Goal: Task Accomplishment & Management: Manage account settings

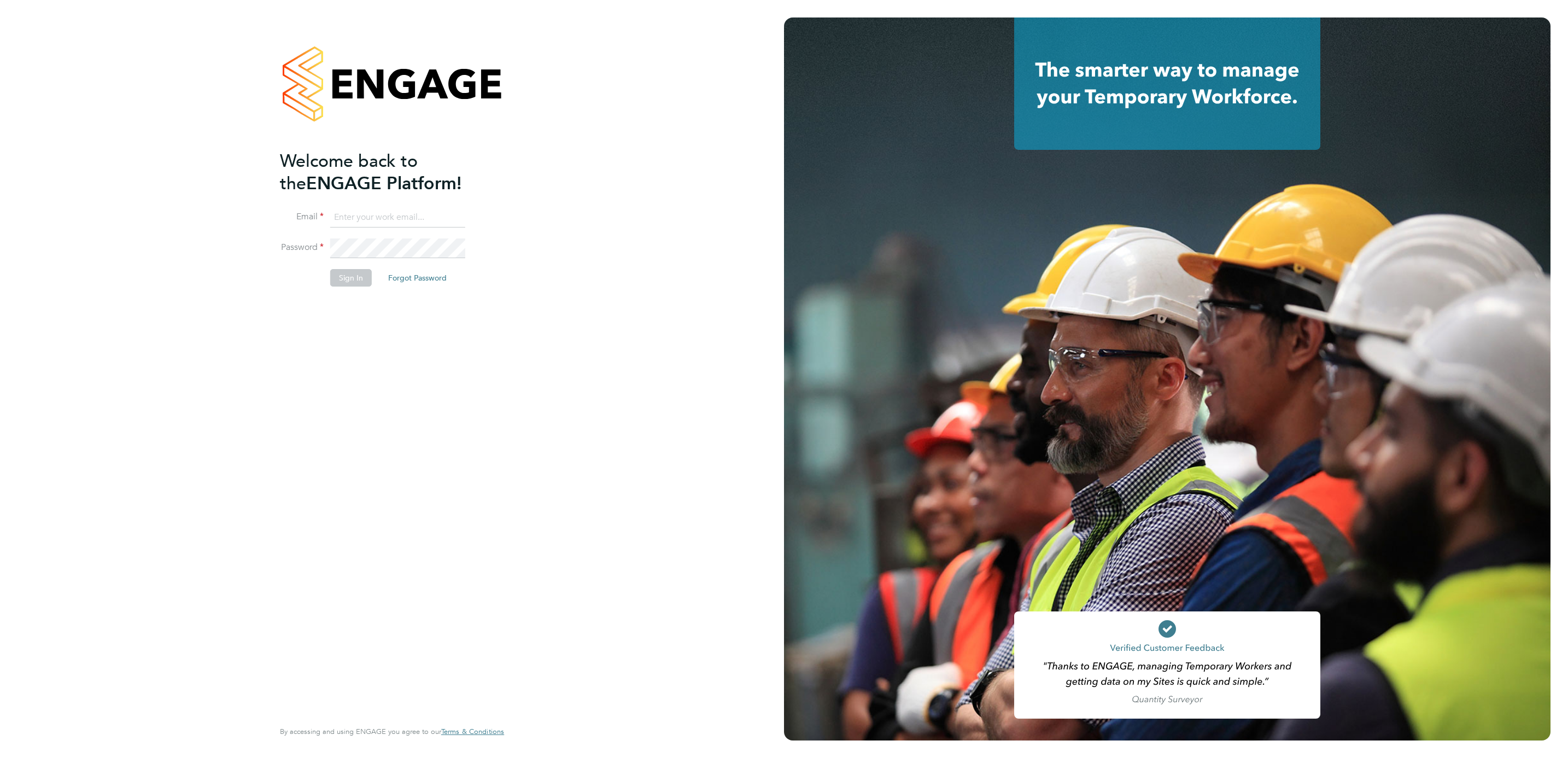
type input "jana.venizelou@vgcgroup.co.uk"
click at [346, 274] on button "Sign In" at bounding box center [351, 277] width 41 height 18
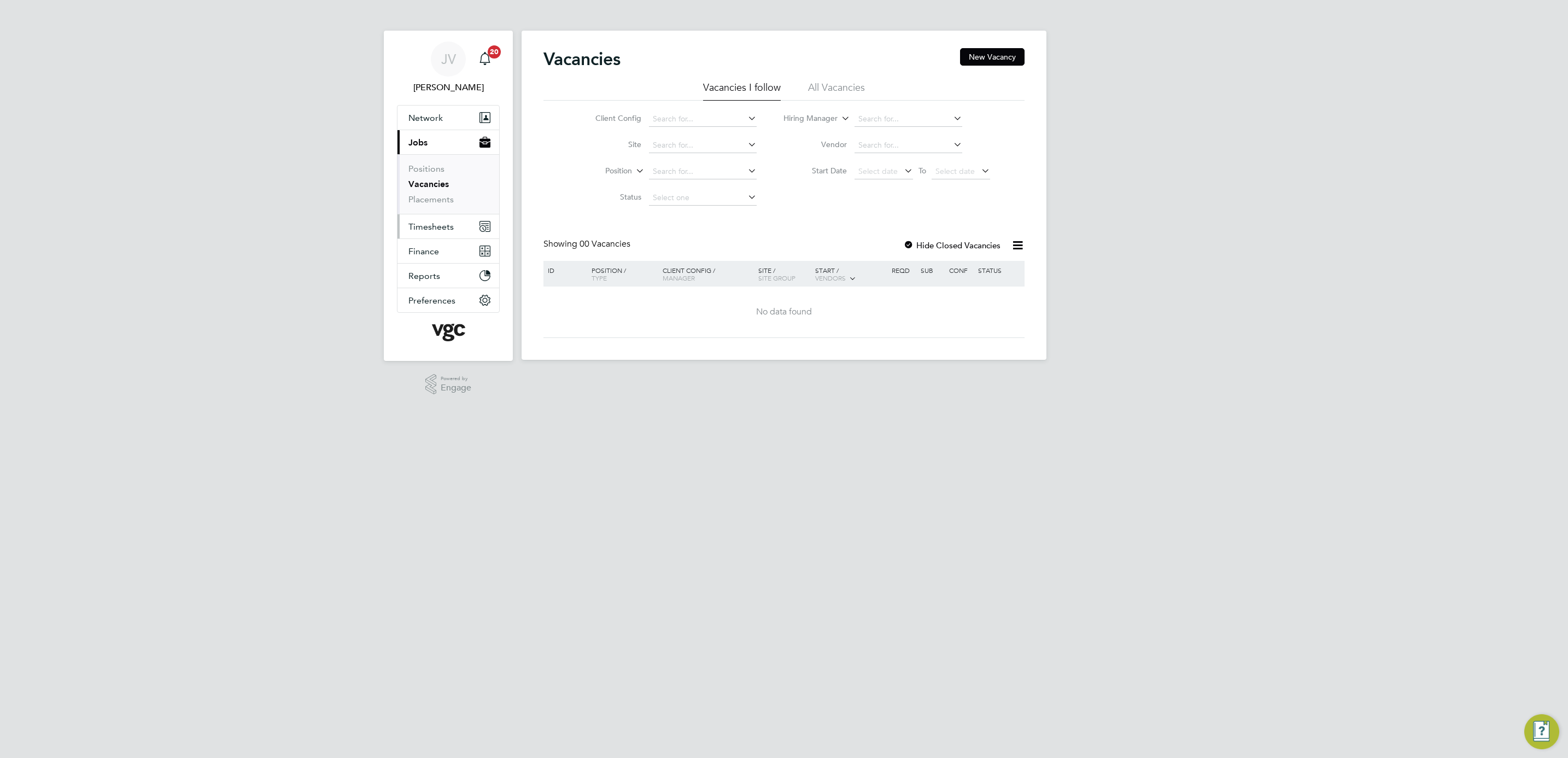
click at [454, 217] on button "Timesheets" at bounding box center [448, 226] width 101 height 24
click at [447, 193] on link "Timesheets" at bounding box center [431, 193] width 45 height 10
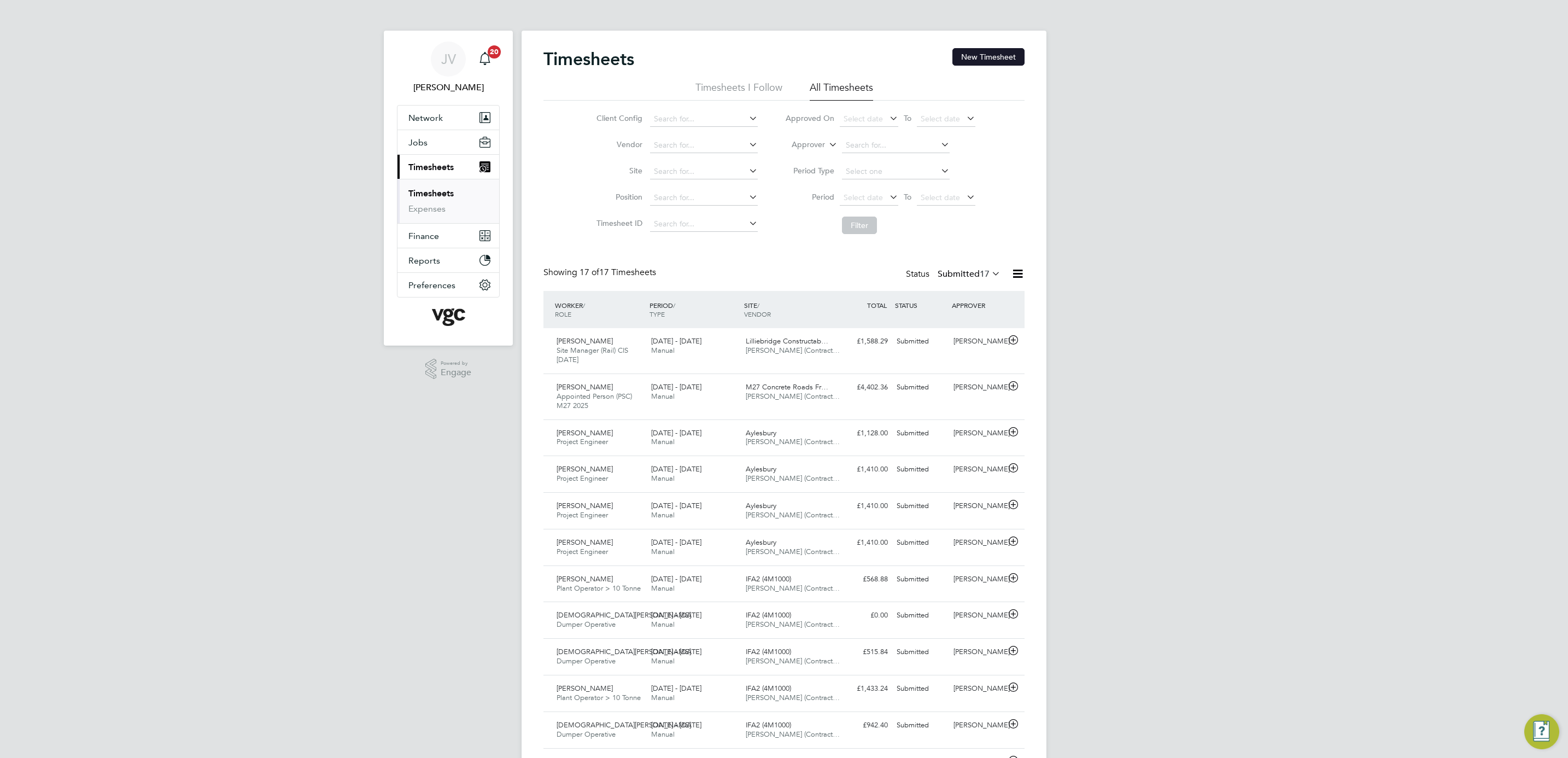
click at [1000, 54] on button "New Timesheet" at bounding box center [988, 56] width 72 height 18
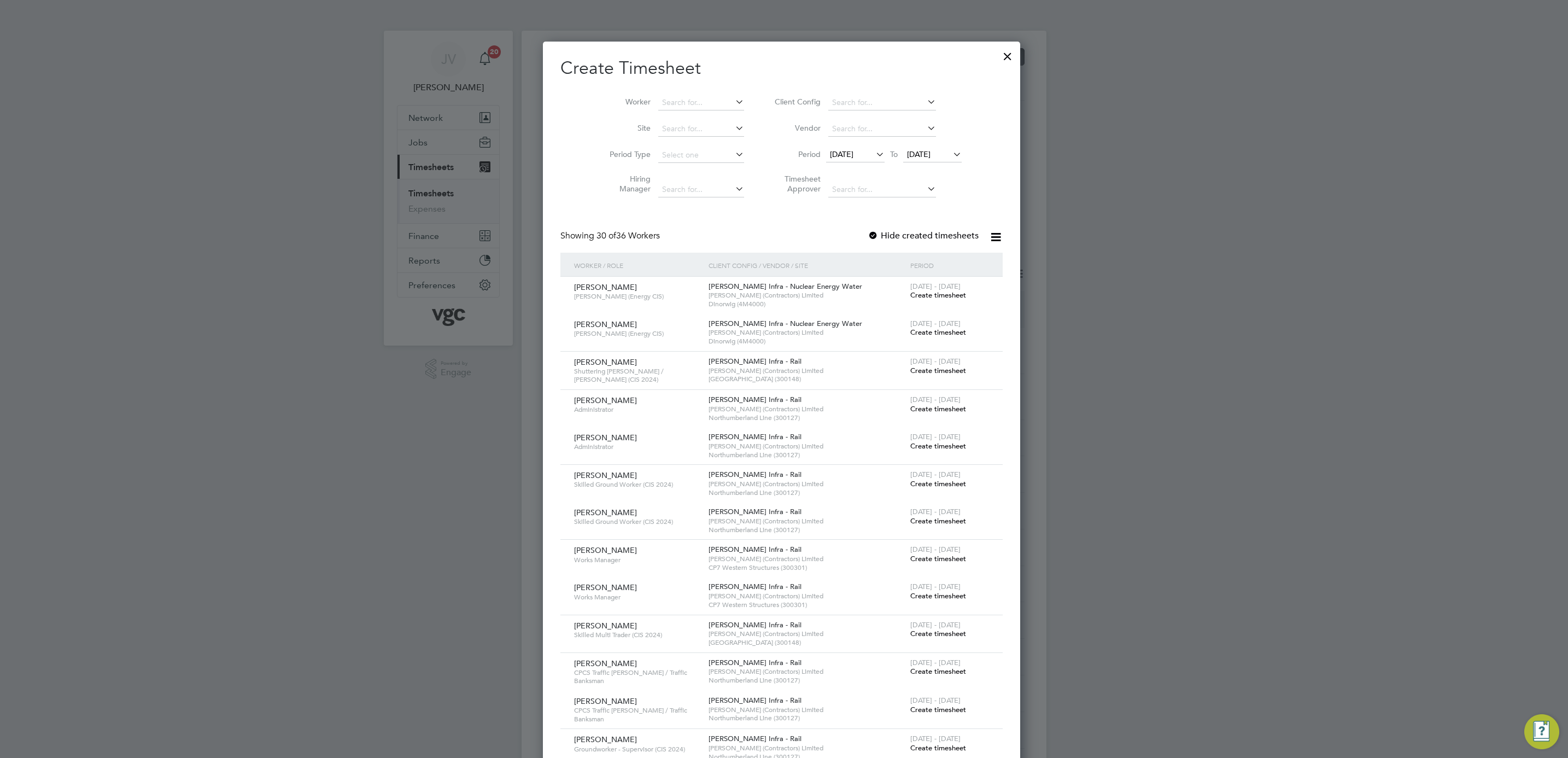
click at [853, 155] on span "[DATE]" at bounding box center [841, 154] width 23 height 9
click at [930, 208] on span "5" at bounding box center [929, 210] width 21 height 21
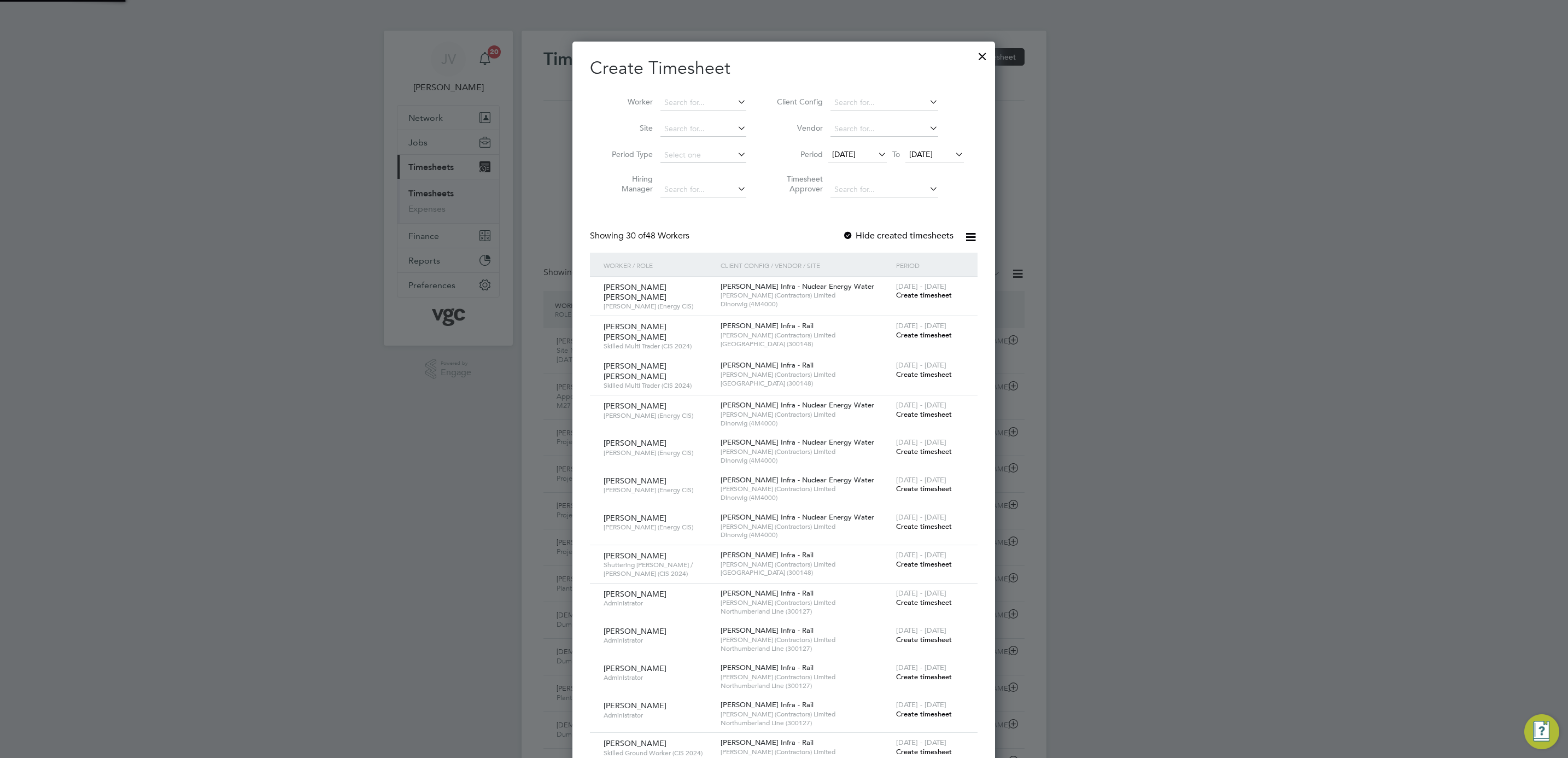
click at [932, 152] on span "[DATE]" at bounding box center [920, 154] width 23 height 9
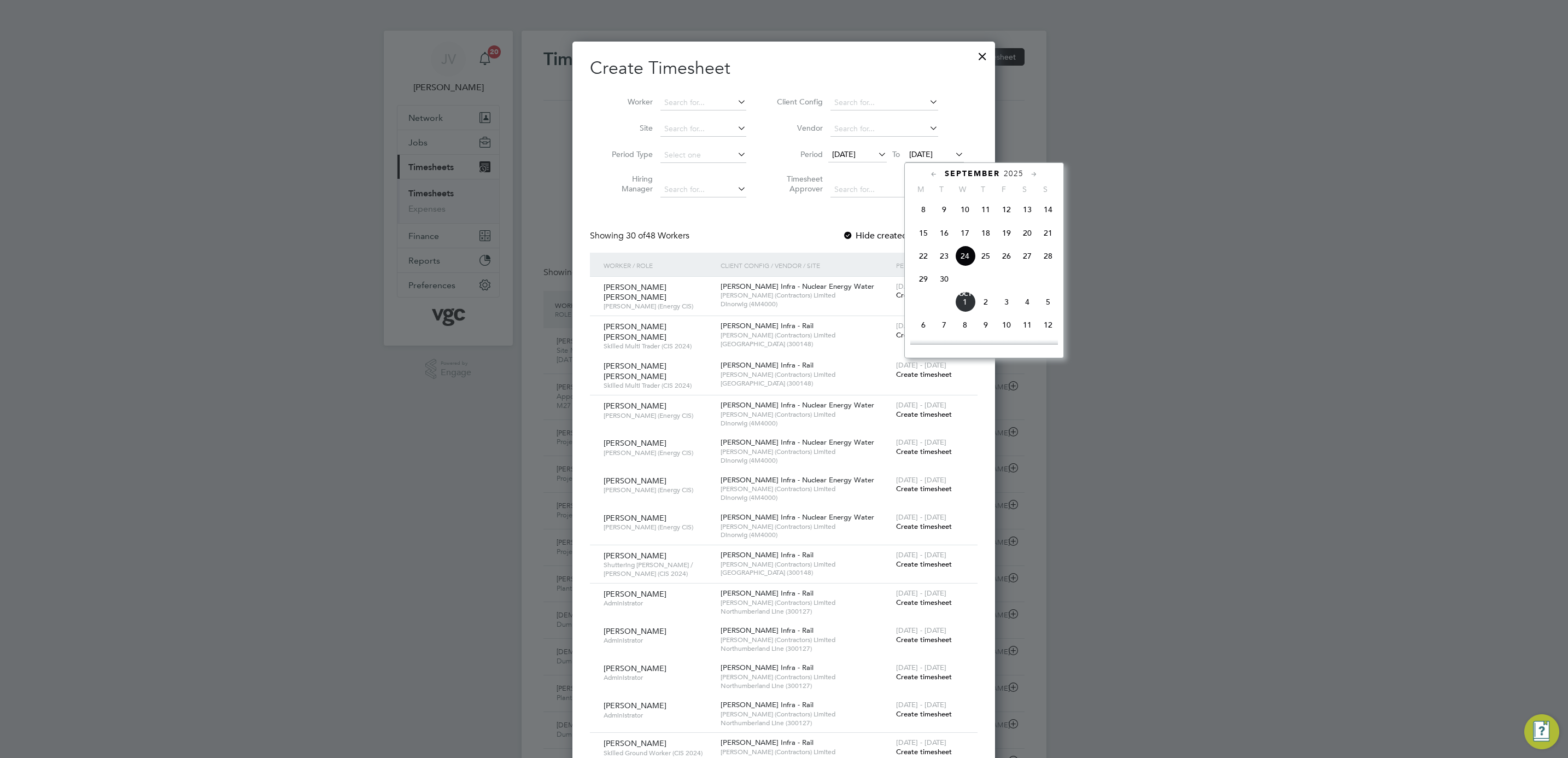
click at [1009, 210] on span "12" at bounding box center [1007, 209] width 21 height 21
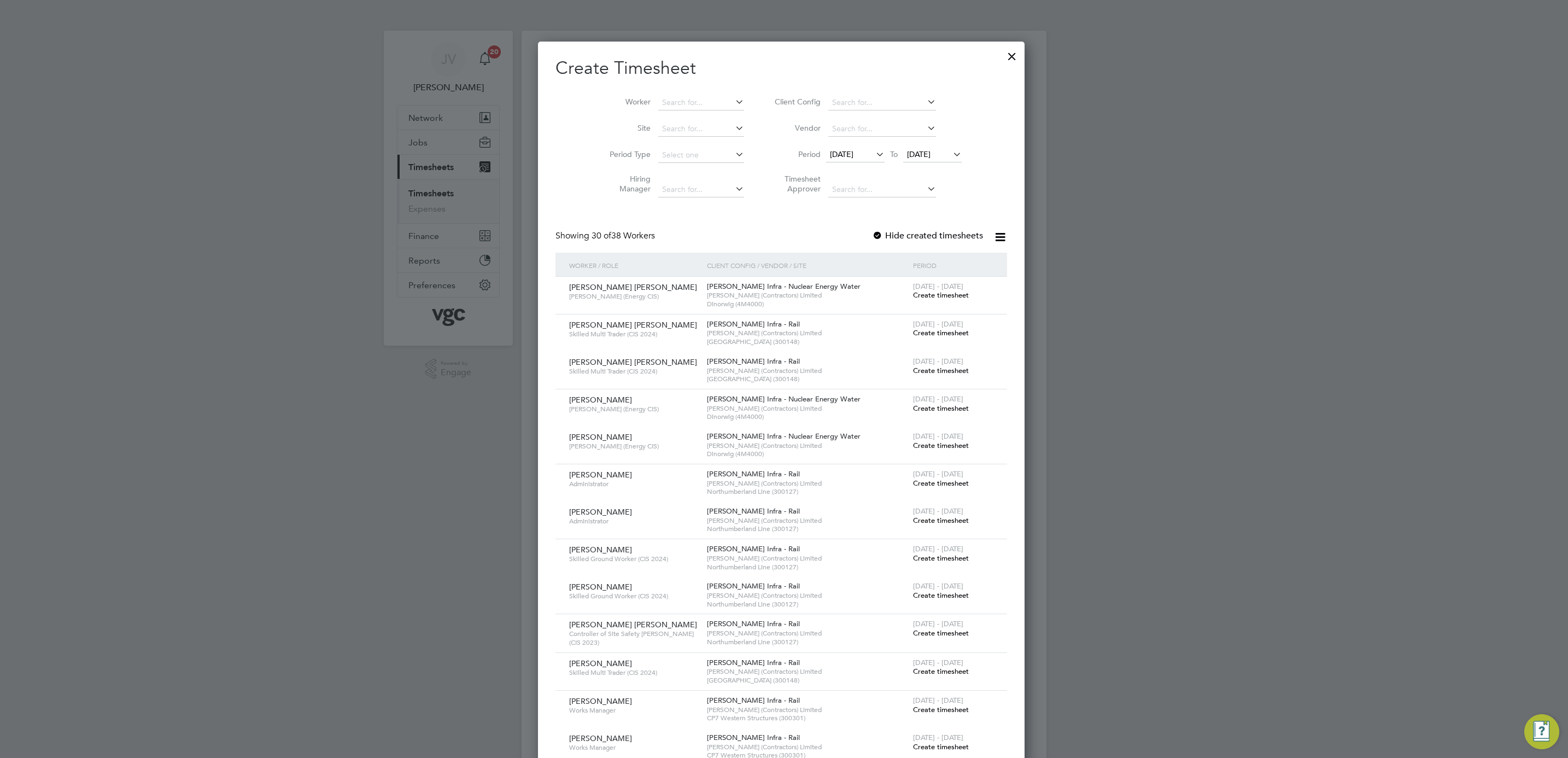
click at [699, 92] on li "Worker" at bounding box center [672, 102] width 170 height 26
click at [699, 95] on input at bounding box center [700, 102] width 85 height 15
click at [714, 114] on li "[PERSON_NAME]" at bounding box center [715, 118] width 114 height 15
type input "[PERSON_NAME]"
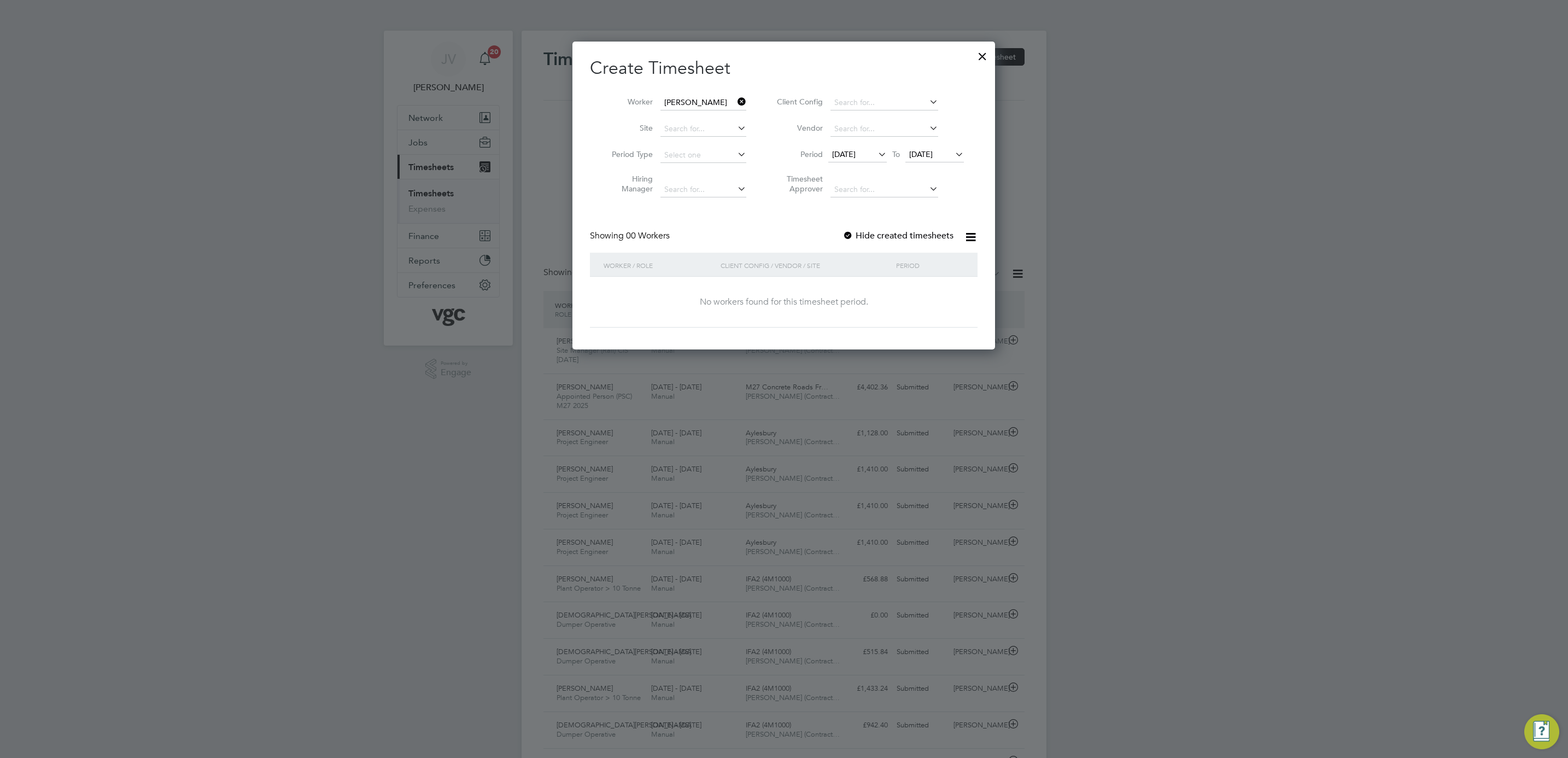
click at [900, 221] on div "Create Timesheet Worker [PERSON_NAME] Site Period Type Hiring Manager Client Co…" at bounding box center [783, 193] width 388 height 271
click at [892, 225] on div "Create Timesheet Worker [PERSON_NAME] Site Period Type Hiring Manager Client Co…" at bounding box center [783, 193] width 388 height 271
click at [869, 237] on label "Hide created timesheets" at bounding box center [898, 236] width 111 height 11
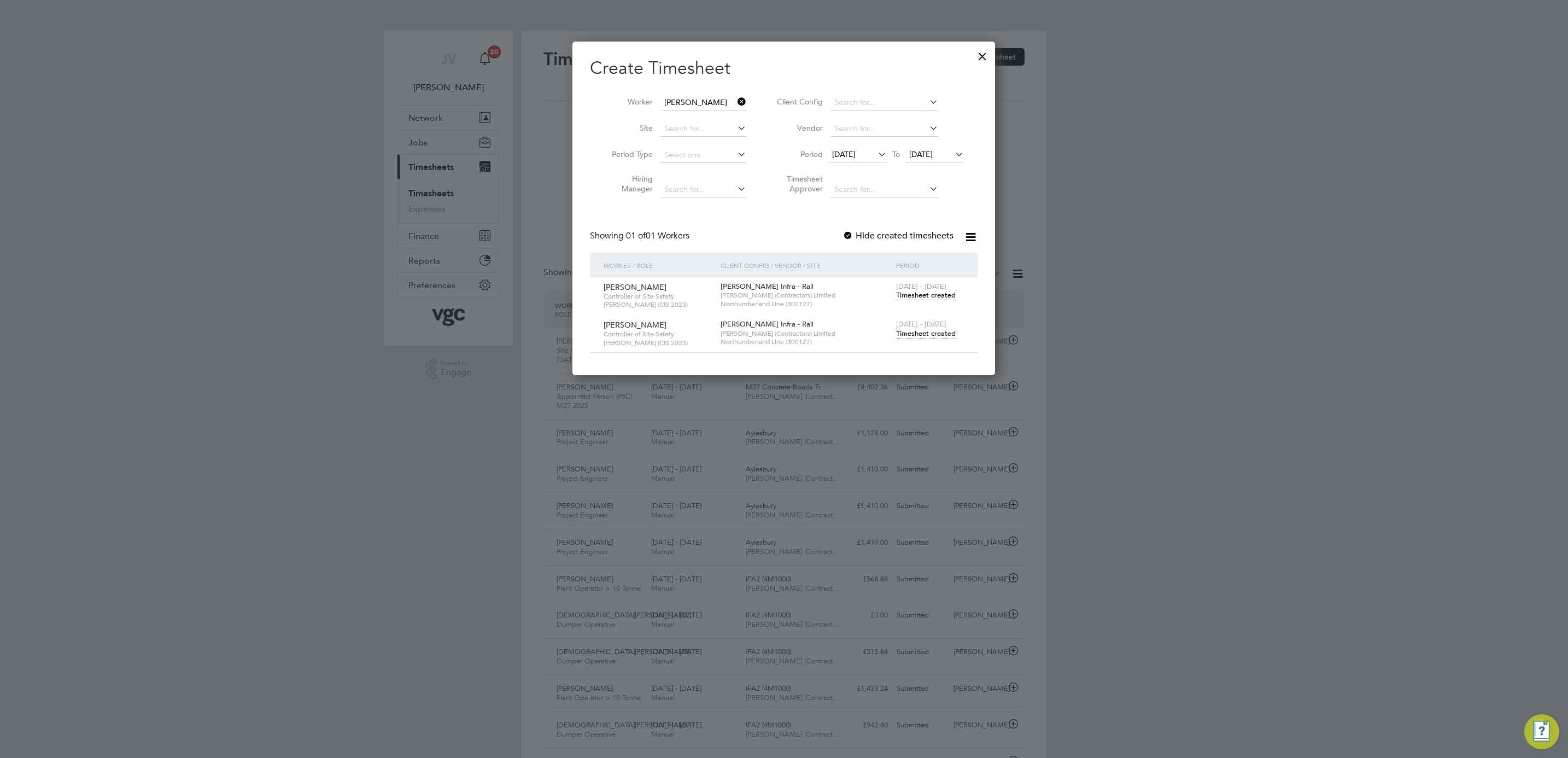
click at [933, 333] on span "Timesheet created" at bounding box center [925, 333] width 59 height 9
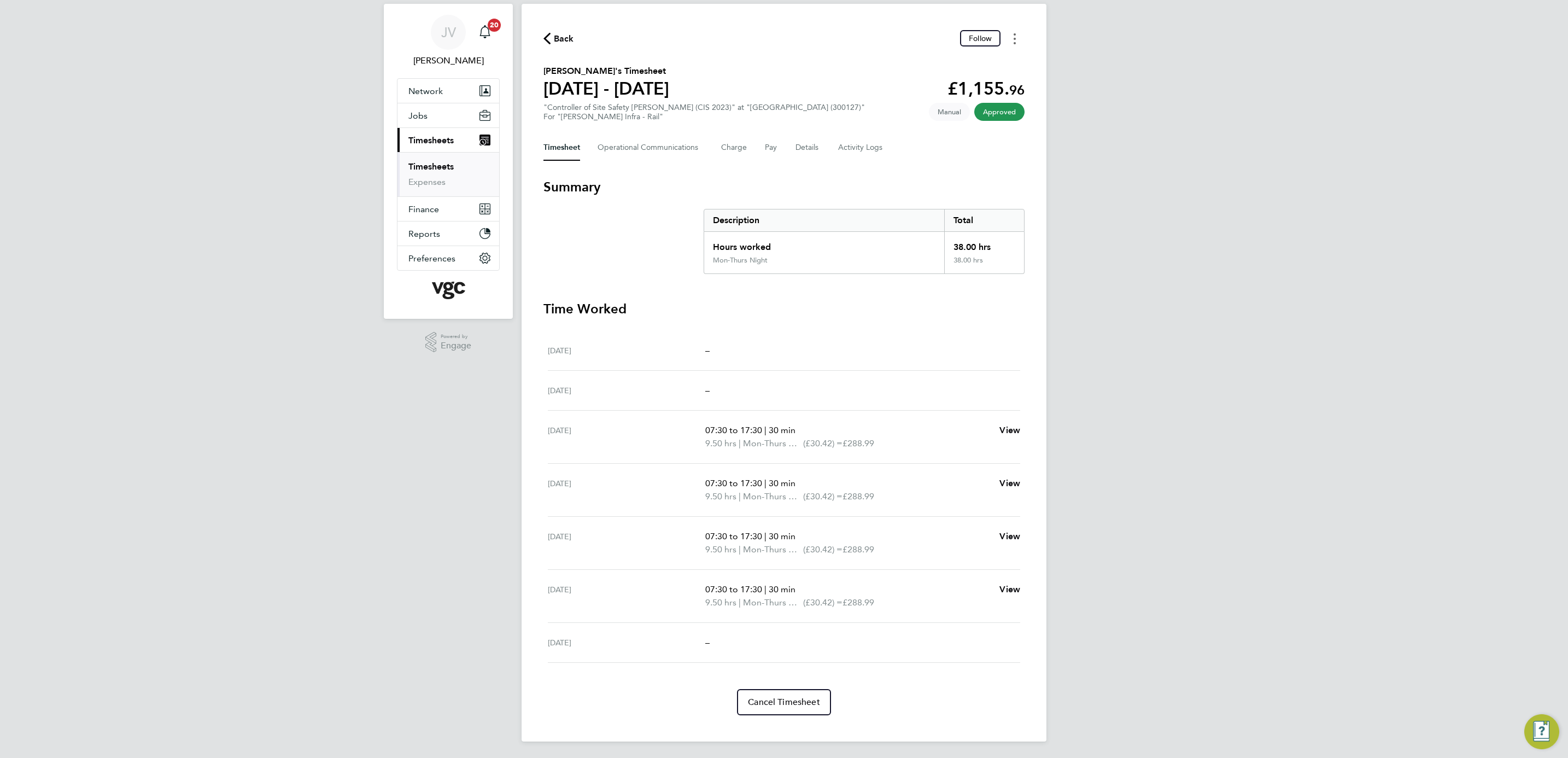
click at [1014, 36] on icon "Timesheets Menu" at bounding box center [1014, 39] width 2 height 11
click at [1328, 152] on div "JV [PERSON_NAME] Notifications 20 Applications: Network Team Members Businesses…" at bounding box center [784, 365] width 1568 height 786
click at [553, 41] on span "Back" at bounding box center [559, 38] width 31 height 10
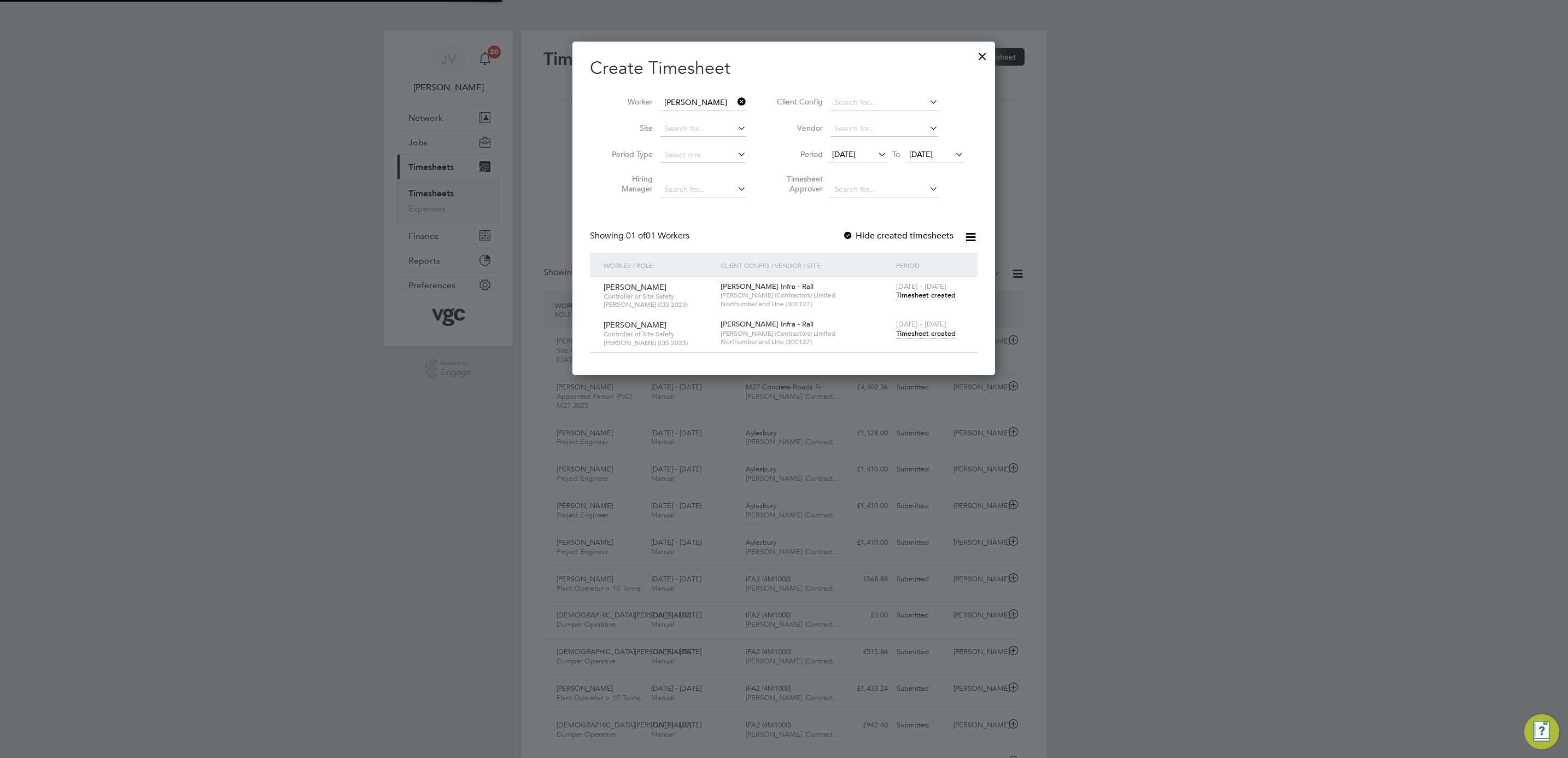
scroll to position [6, 6]
click at [855, 150] on span "[DATE]" at bounding box center [843, 154] width 23 height 9
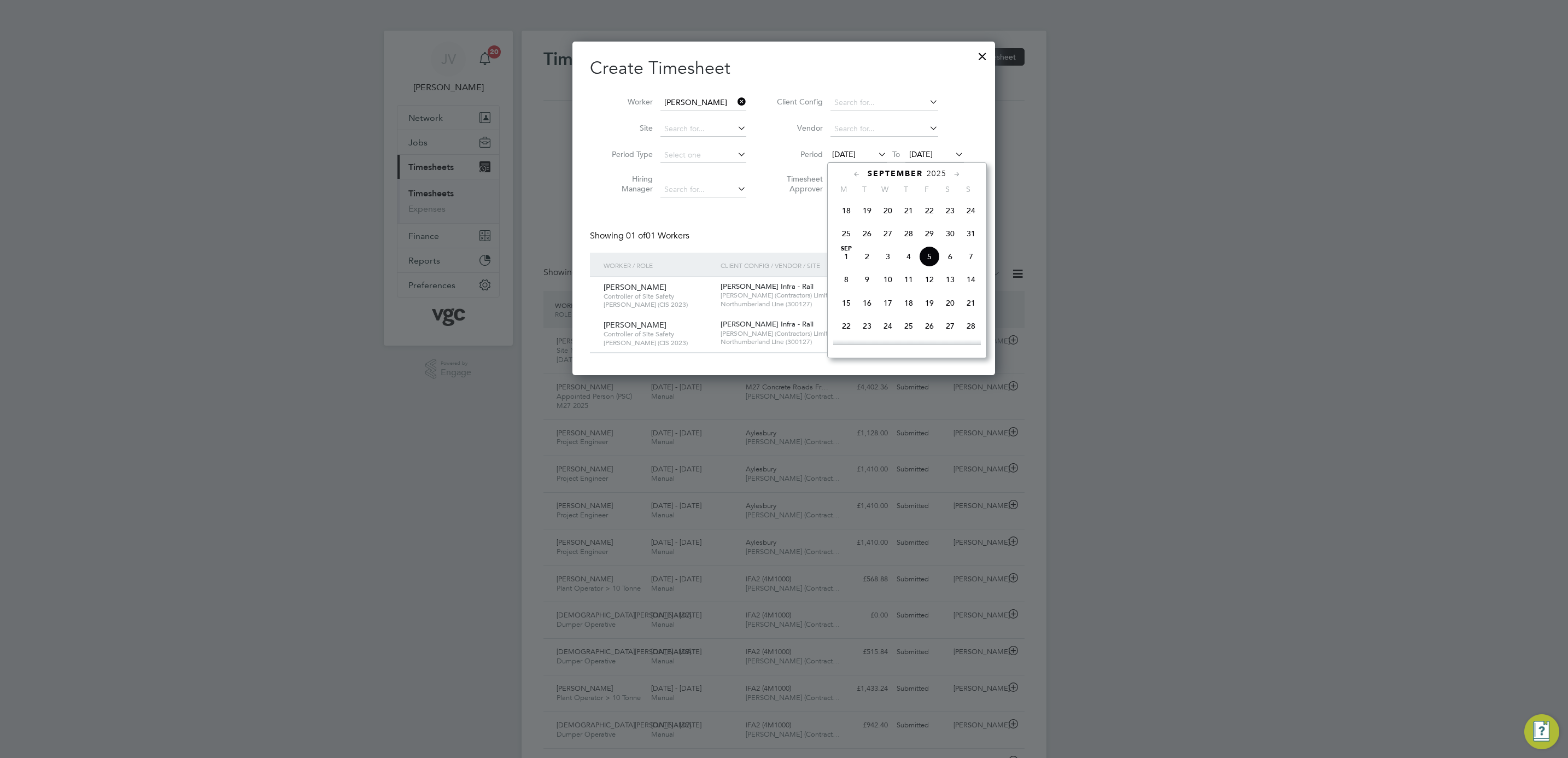
click at [949, 304] on span "20" at bounding box center [950, 302] width 21 height 21
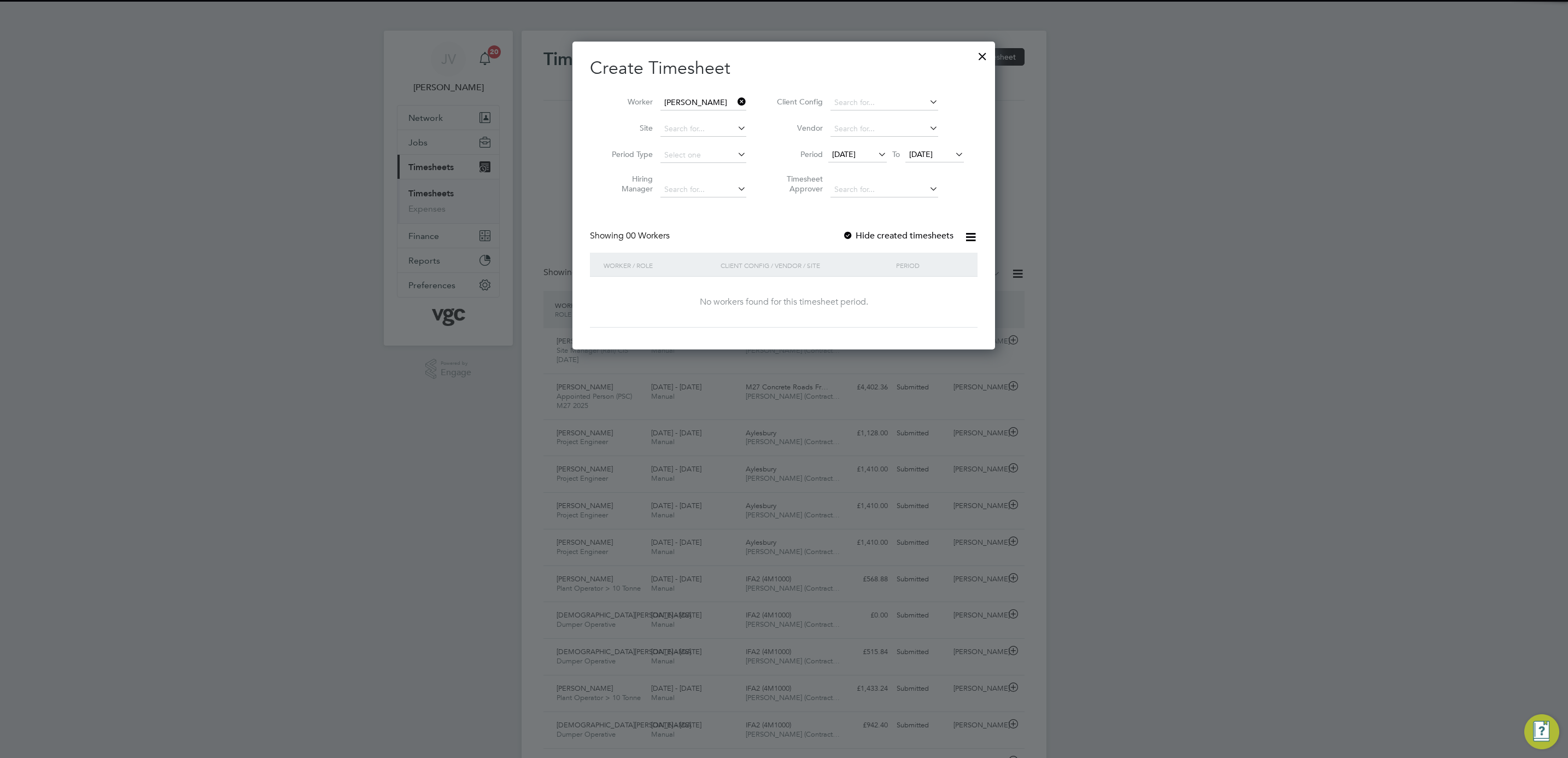
click at [932, 157] on span "[DATE]" at bounding box center [920, 154] width 23 height 9
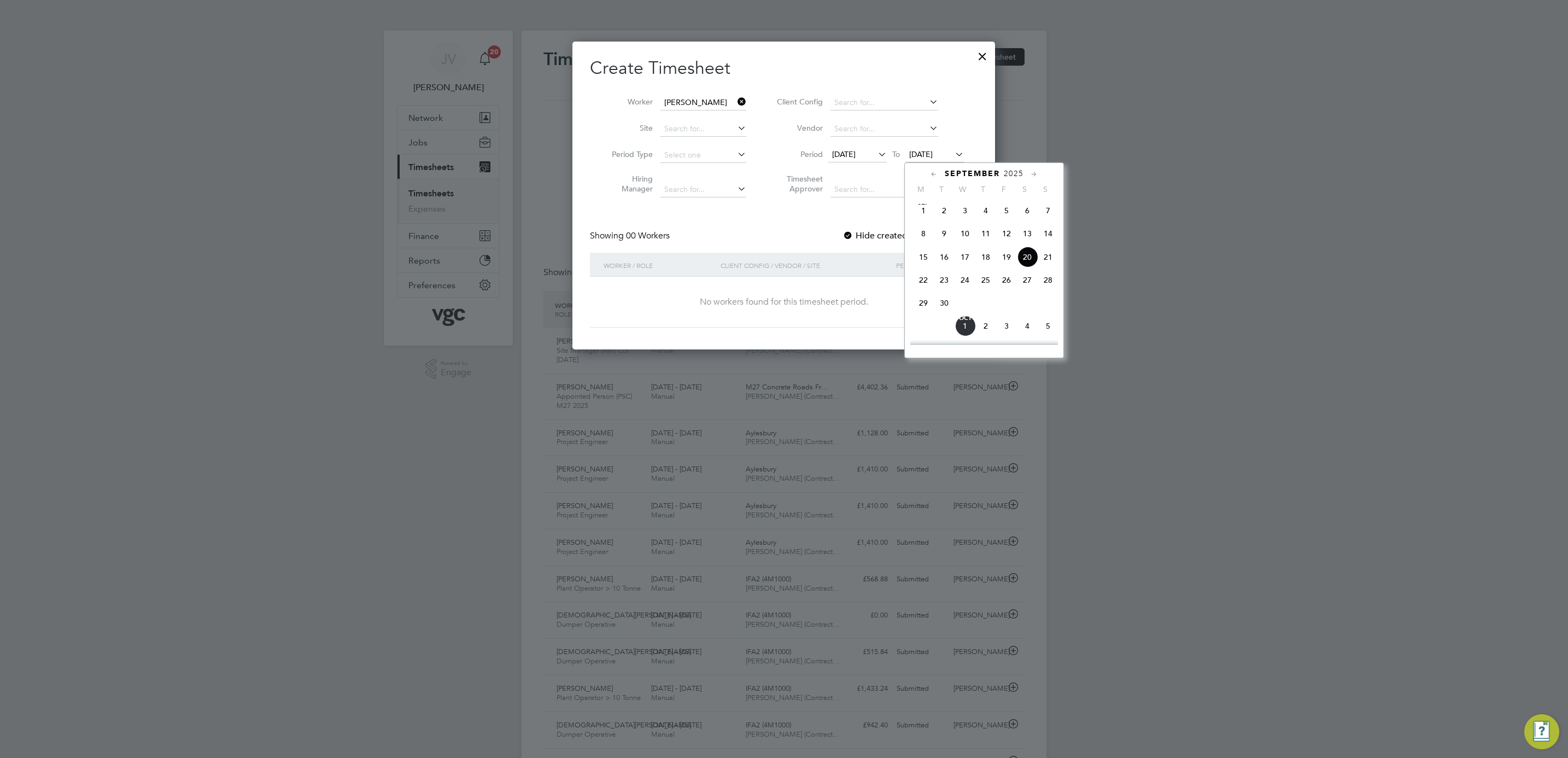
click at [1007, 284] on span "26" at bounding box center [1007, 280] width 21 height 21
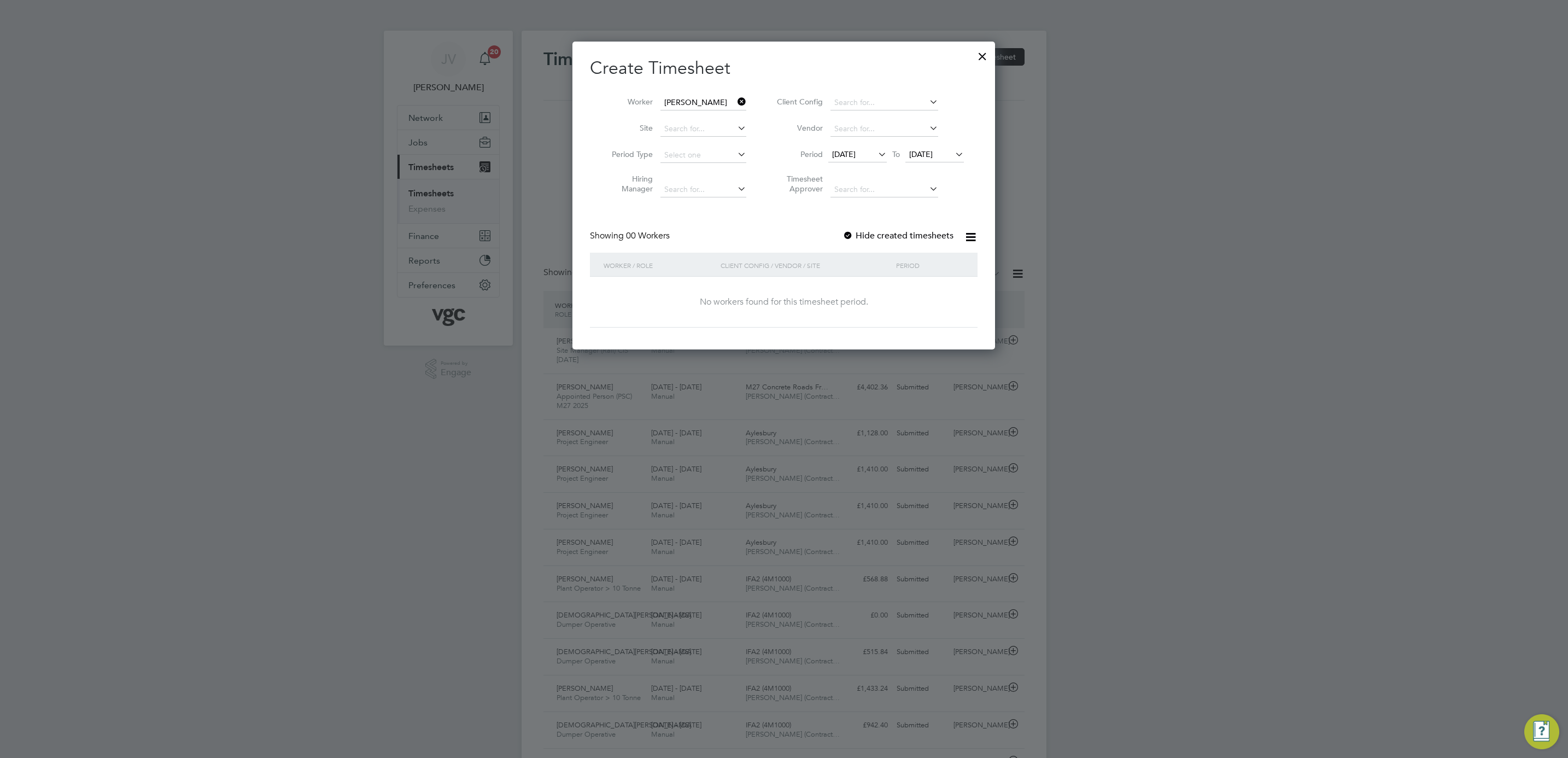
click at [876, 235] on label "Hide created timesheets" at bounding box center [898, 236] width 111 height 11
click at [863, 235] on label "Hide created timesheets" at bounding box center [898, 236] width 111 height 11
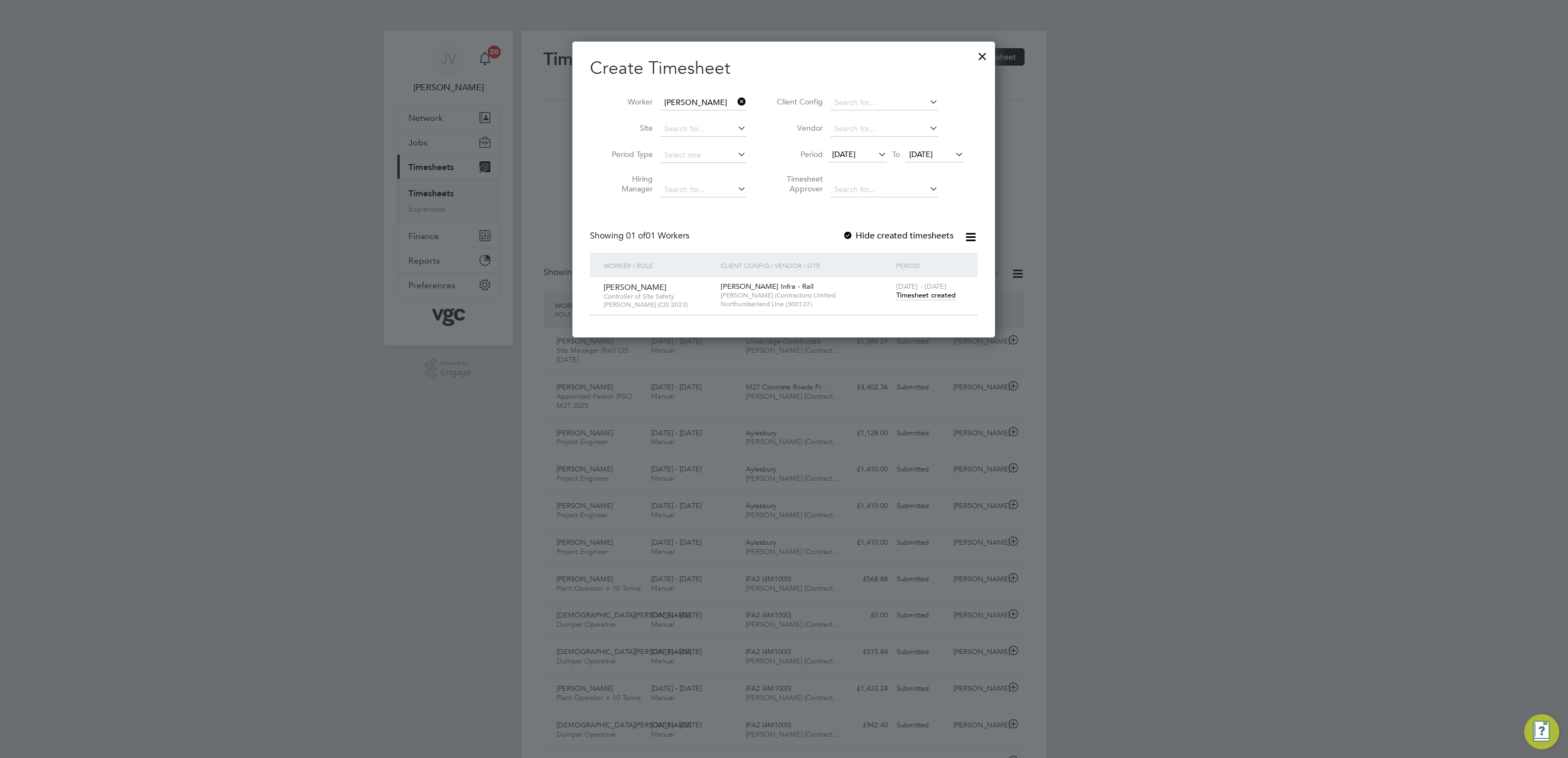
click at [939, 292] on span "Timesheet created" at bounding box center [925, 295] width 59 height 9
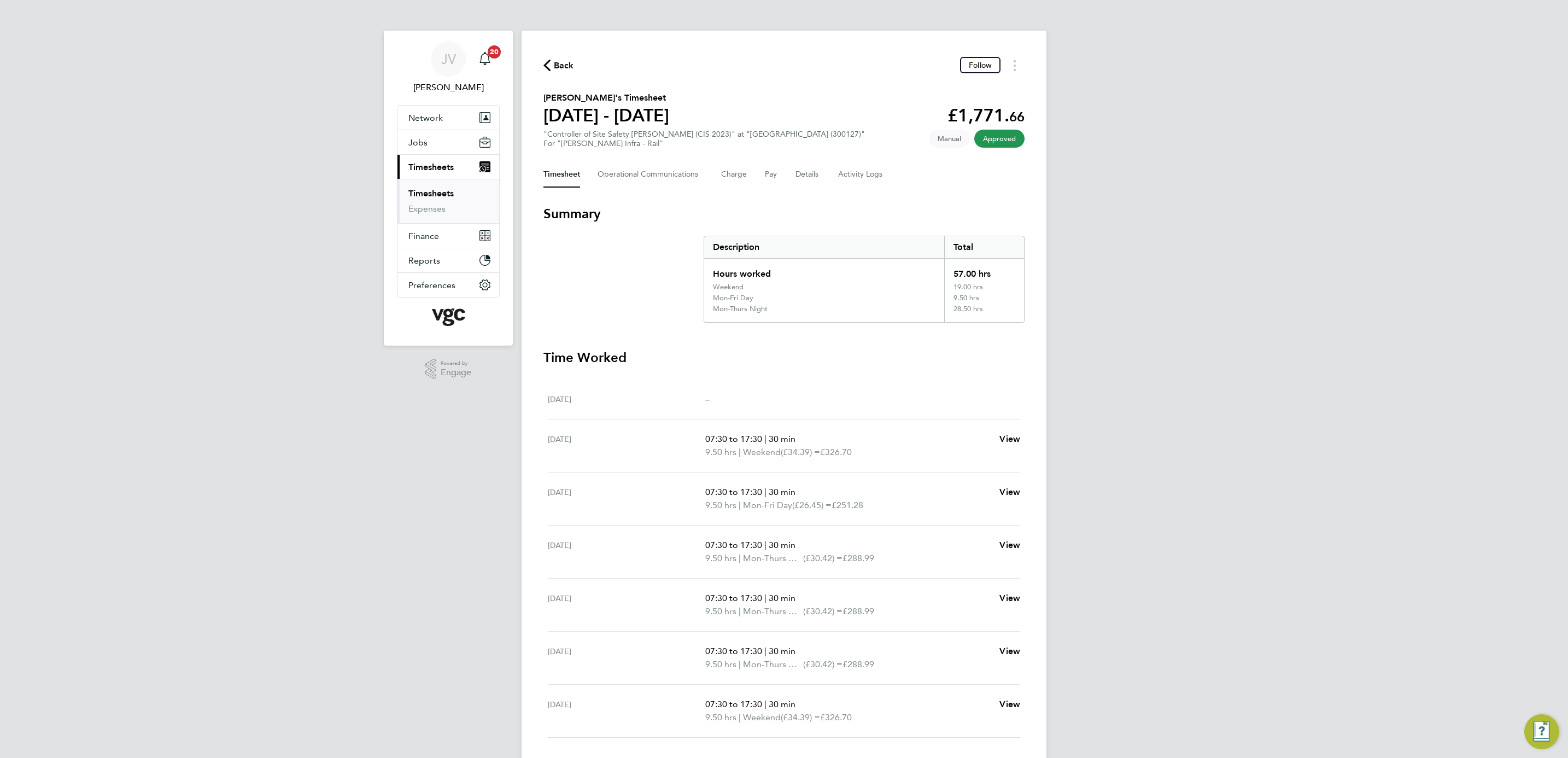
click at [1394, 558] on div "JV [PERSON_NAME] Notifications 20 Applications: Network Team Members Businesses…" at bounding box center [784, 417] width 1568 height 834
click at [483, 46] on link "Notifications 20" at bounding box center [484, 58] width 22 height 35
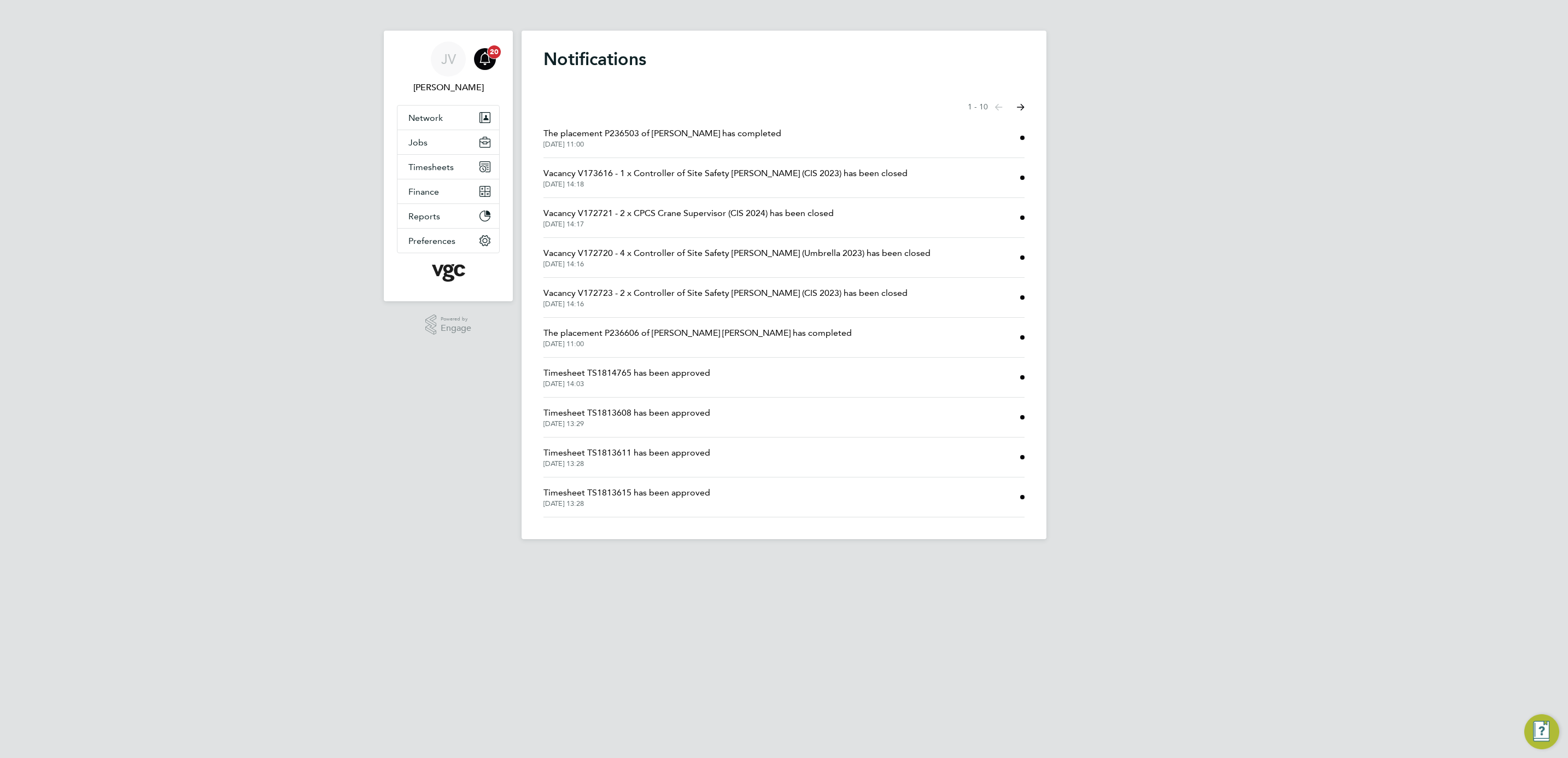
click at [494, 54] on span "20" at bounding box center [494, 52] width 13 height 13
click at [481, 66] on div "Main navigation" at bounding box center [484, 58] width 22 height 22
click at [484, 59] on icon "Main navigation" at bounding box center [484, 58] width 13 height 13
